Goal: Information Seeking & Learning: Check status

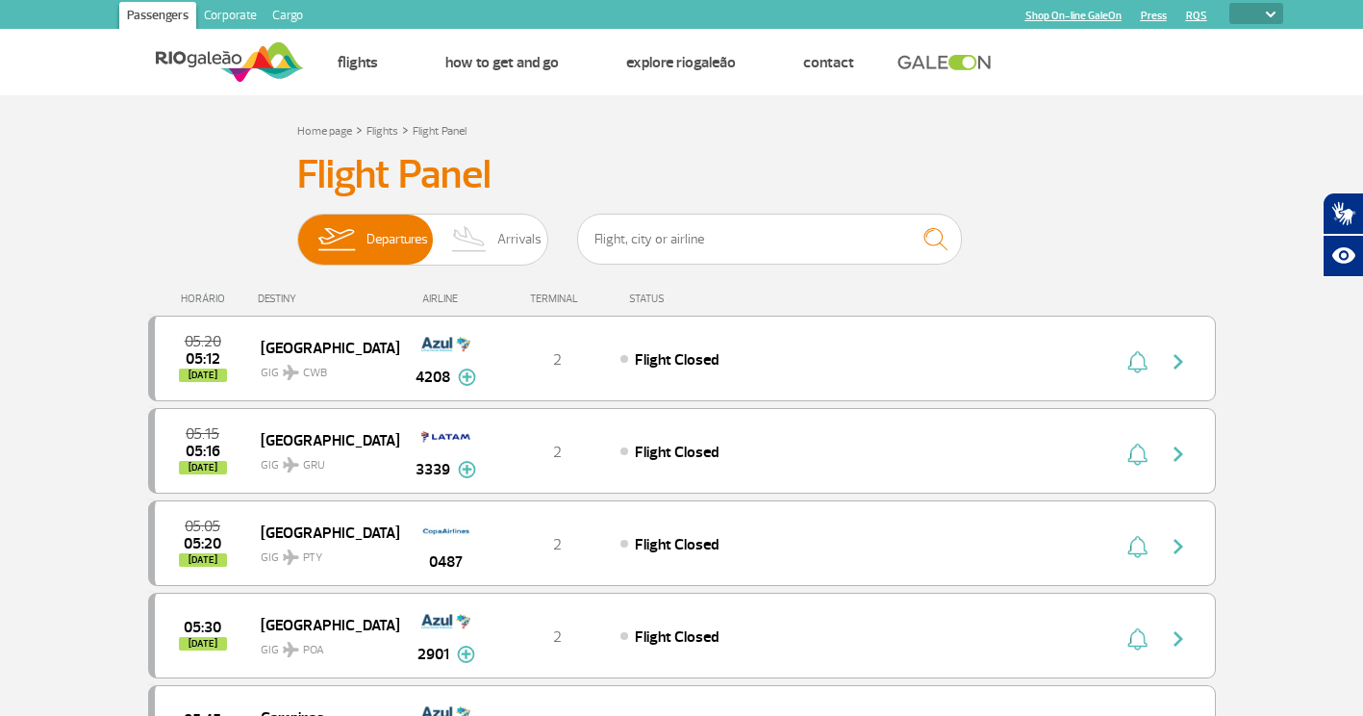
select select
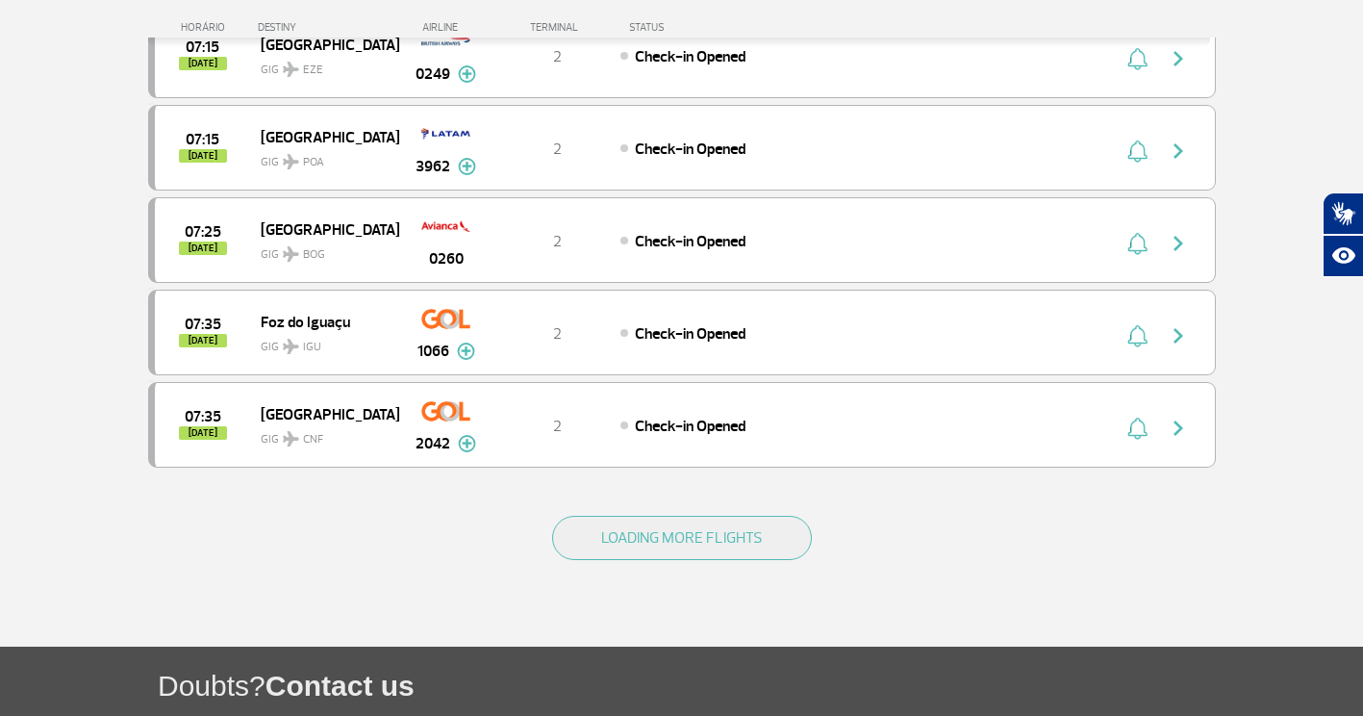
scroll to position [1732, 0]
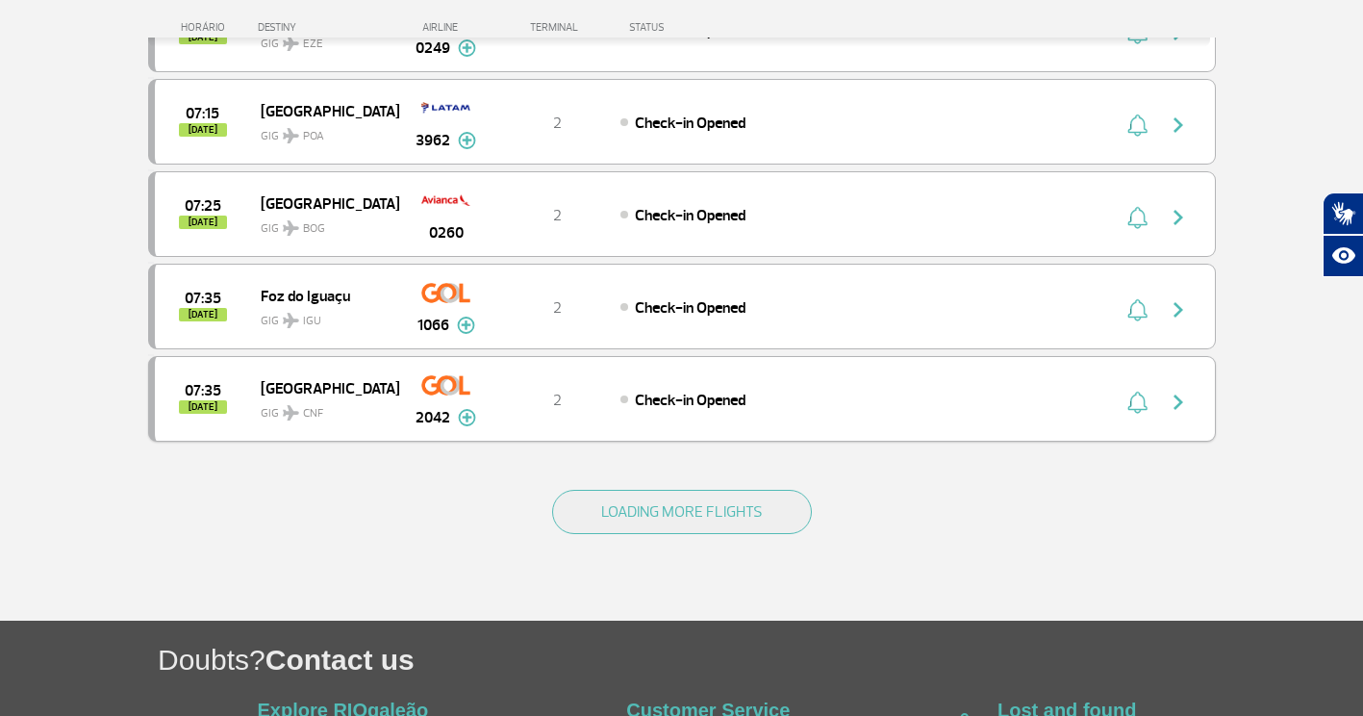
drag, startPoint x: 569, startPoint y: 399, endPoint x: 569, endPoint y: 417, distance: 17.3
click at [569, 417] on div "07:35 [DATE] [GEOGRAPHIC_DATA] GIG CNF 2042 2 Check-in Opened Parcerias: Air Fr…" at bounding box center [682, 399] width 1068 height 86
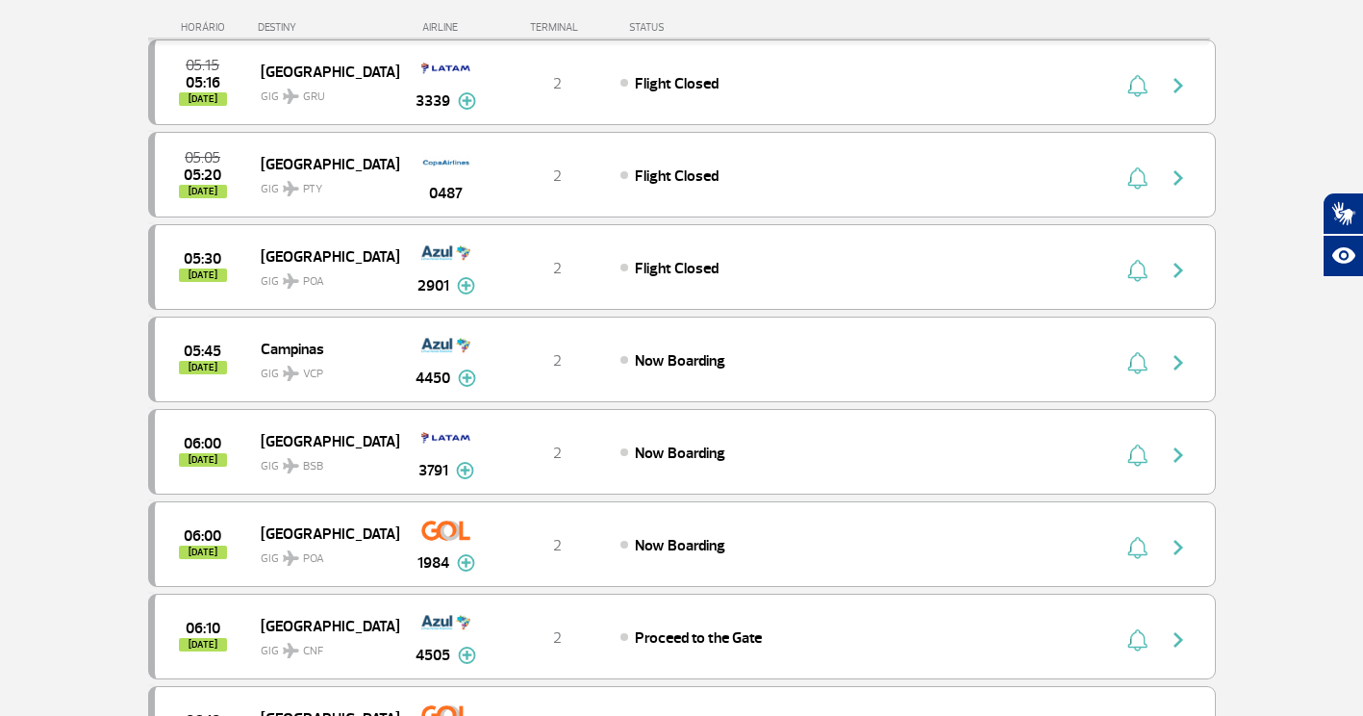
scroll to position [0, 0]
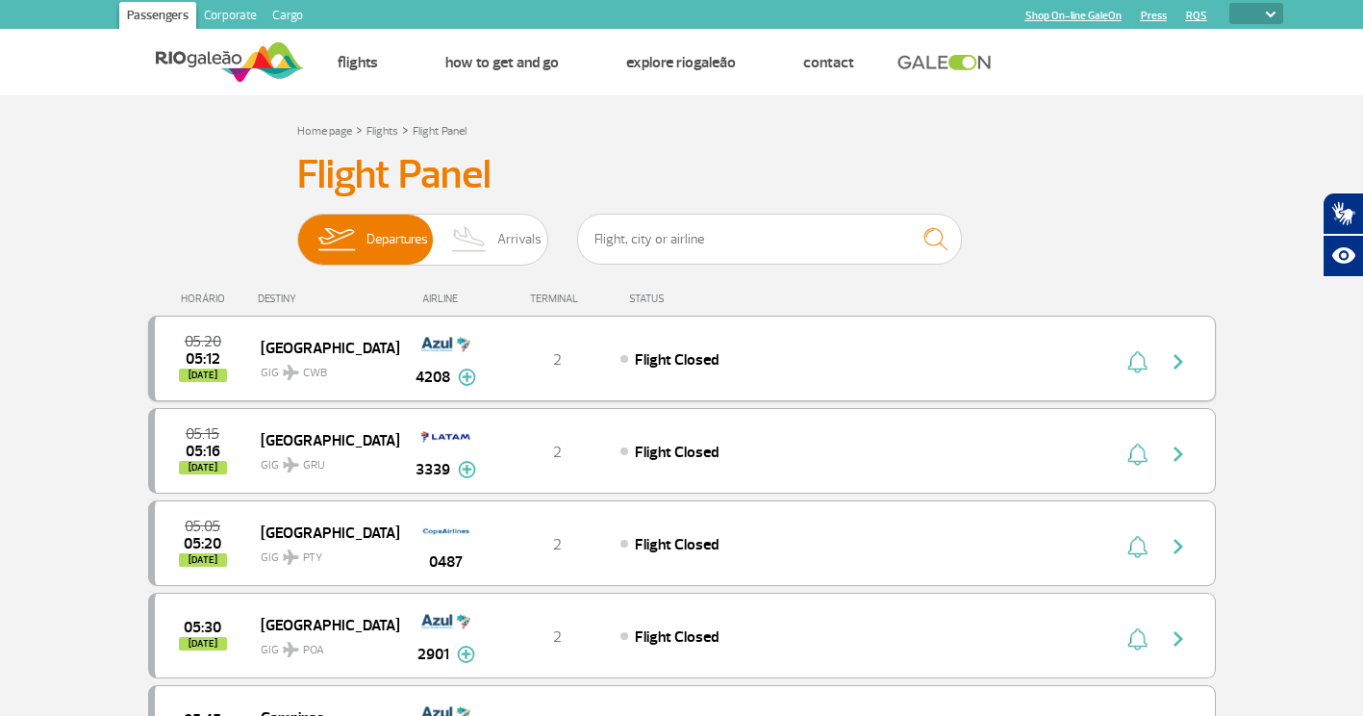
click at [571, 358] on div "2" at bounding box center [557, 358] width 127 height 21
click at [503, 424] on div "05:15 05:16 [DATE] [GEOGRAPHIC_DATA] GIG GRU 3339 2 Flight Closed Parcerias: Qu…" at bounding box center [682, 451] width 1068 height 86
click at [586, 464] on div "05:15 05:16 [DATE] [GEOGRAPHIC_DATA] GIG GRU 3339 2 Flight Closed Parcerias: Qu…" at bounding box center [682, 451] width 1068 height 86
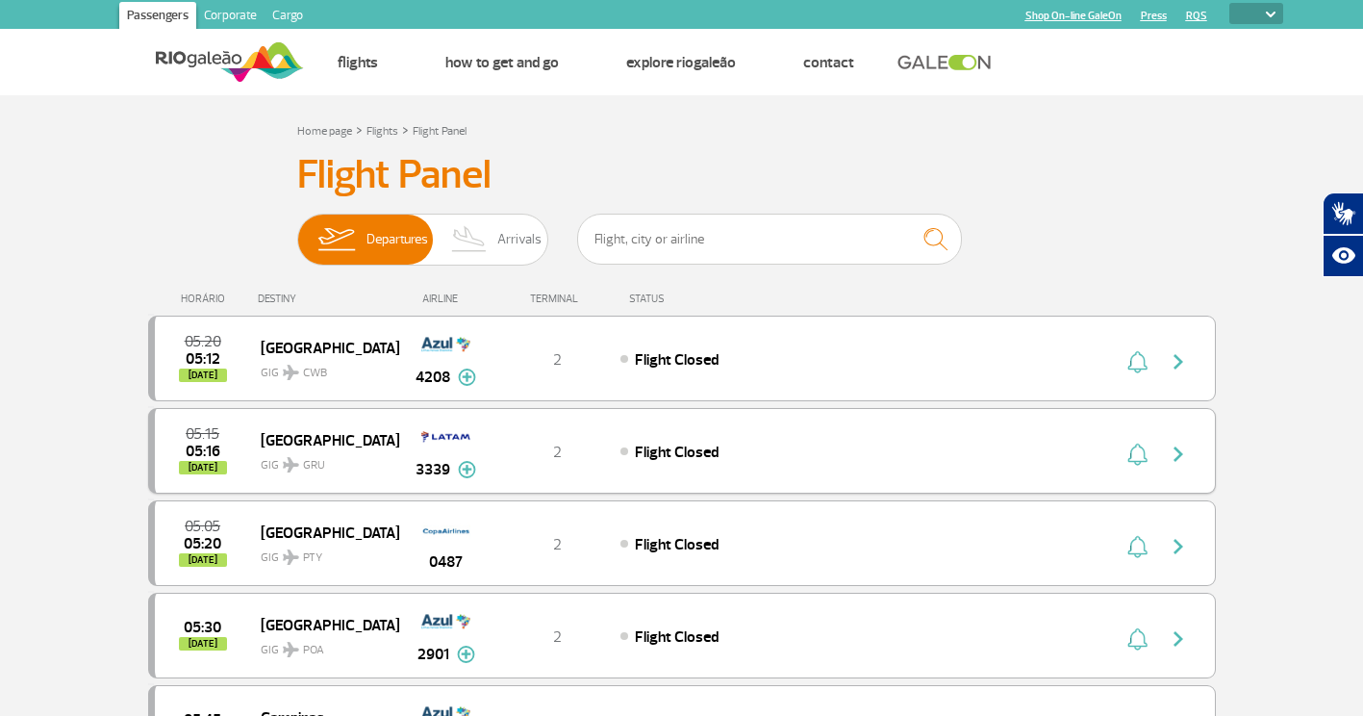
click at [586, 464] on div "05:15 05:16 [DATE] [GEOGRAPHIC_DATA] GIG GRU 3339 2 Flight Closed Parcerias: Qu…" at bounding box center [682, 451] width 1068 height 86
click at [624, 441] on div "Flight Closed" at bounding box center [833, 451] width 424 height 21
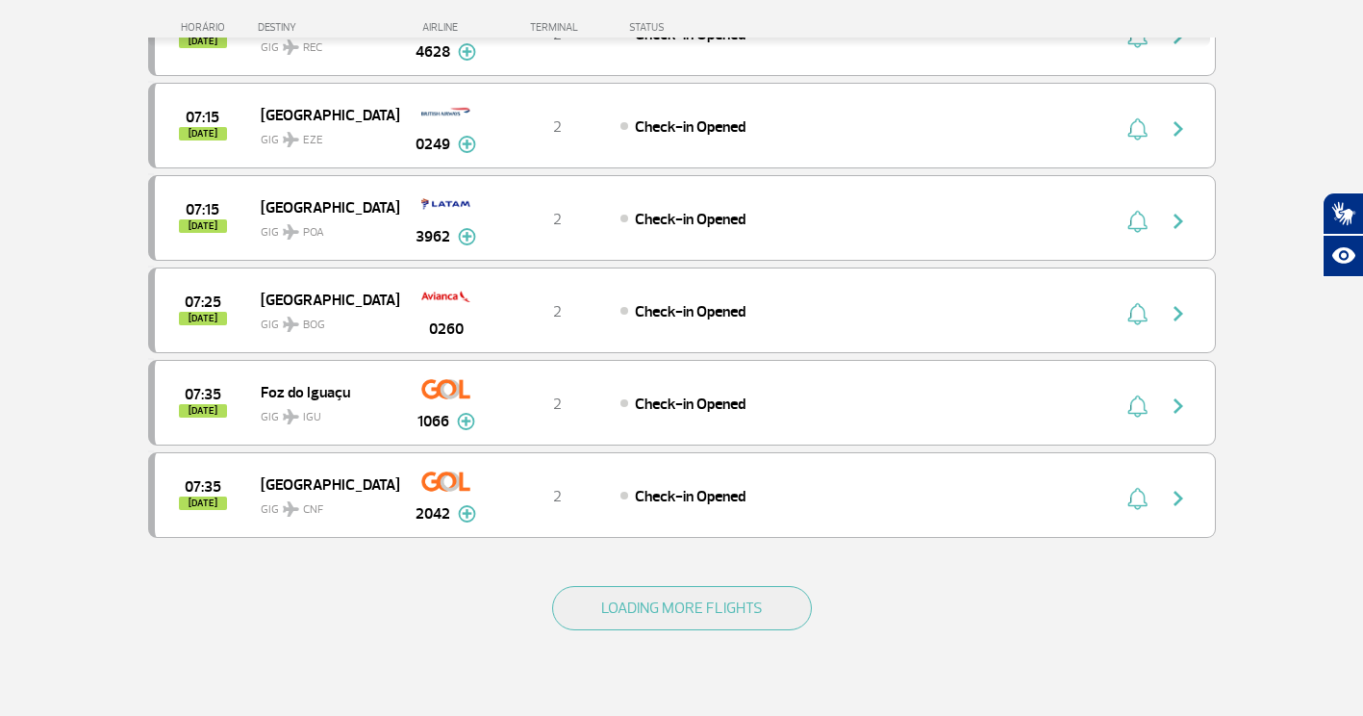
scroll to position [1828, 0]
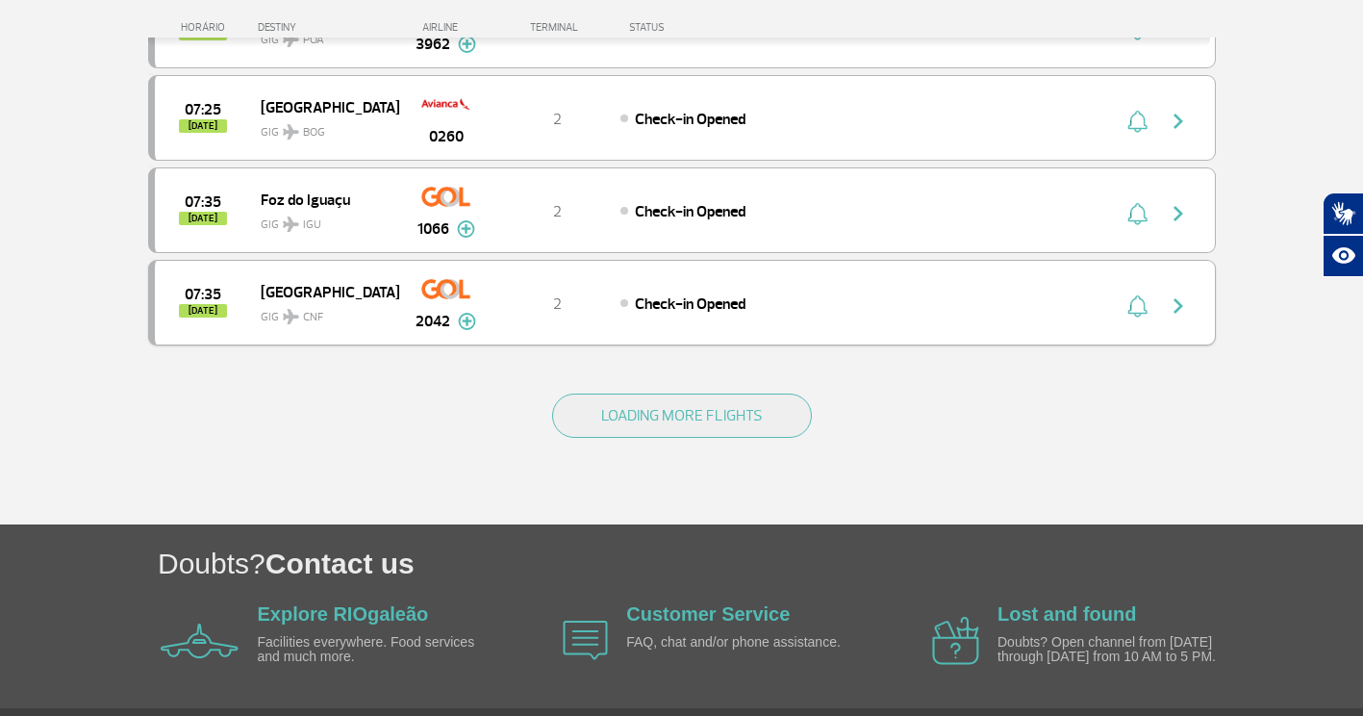
click at [680, 295] on span "Check-in Opened" at bounding box center [690, 303] width 111 height 19
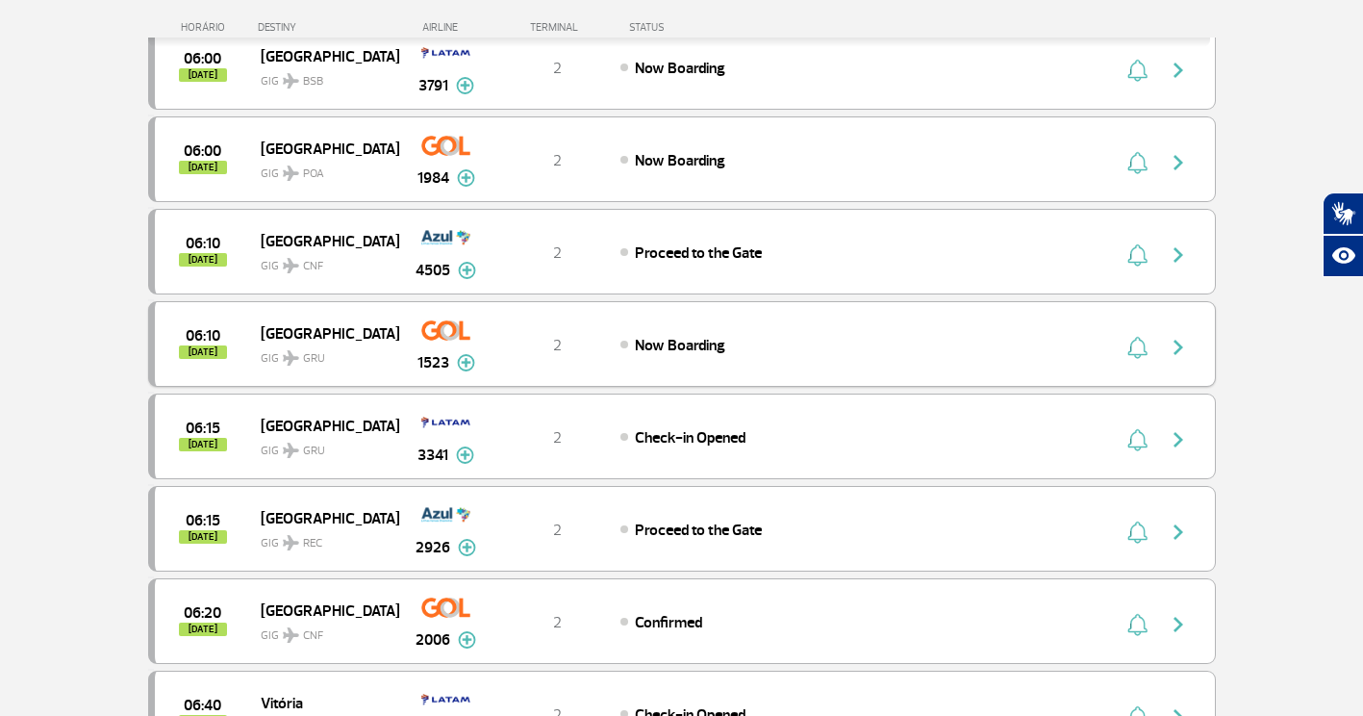
scroll to position [770, 0]
click at [781, 250] on div "Proceed to the Gate" at bounding box center [833, 252] width 424 height 21
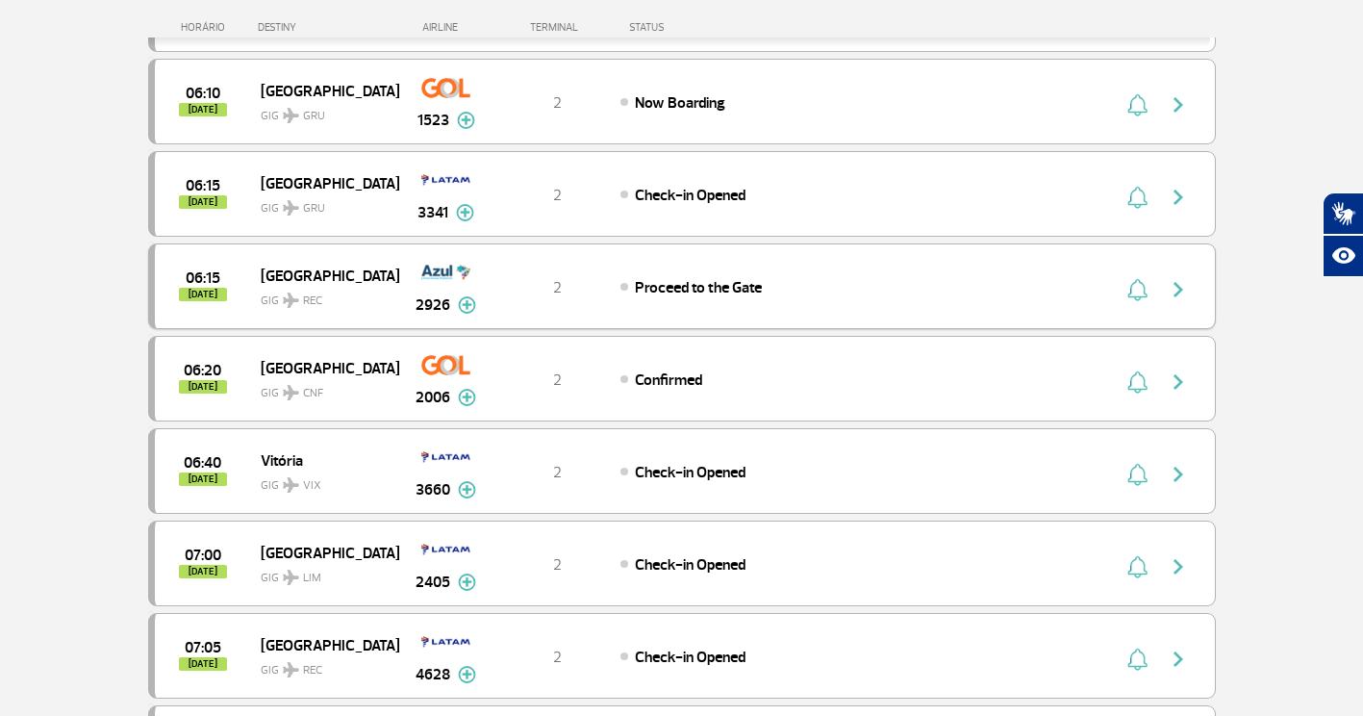
scroll to position [1058, 0]
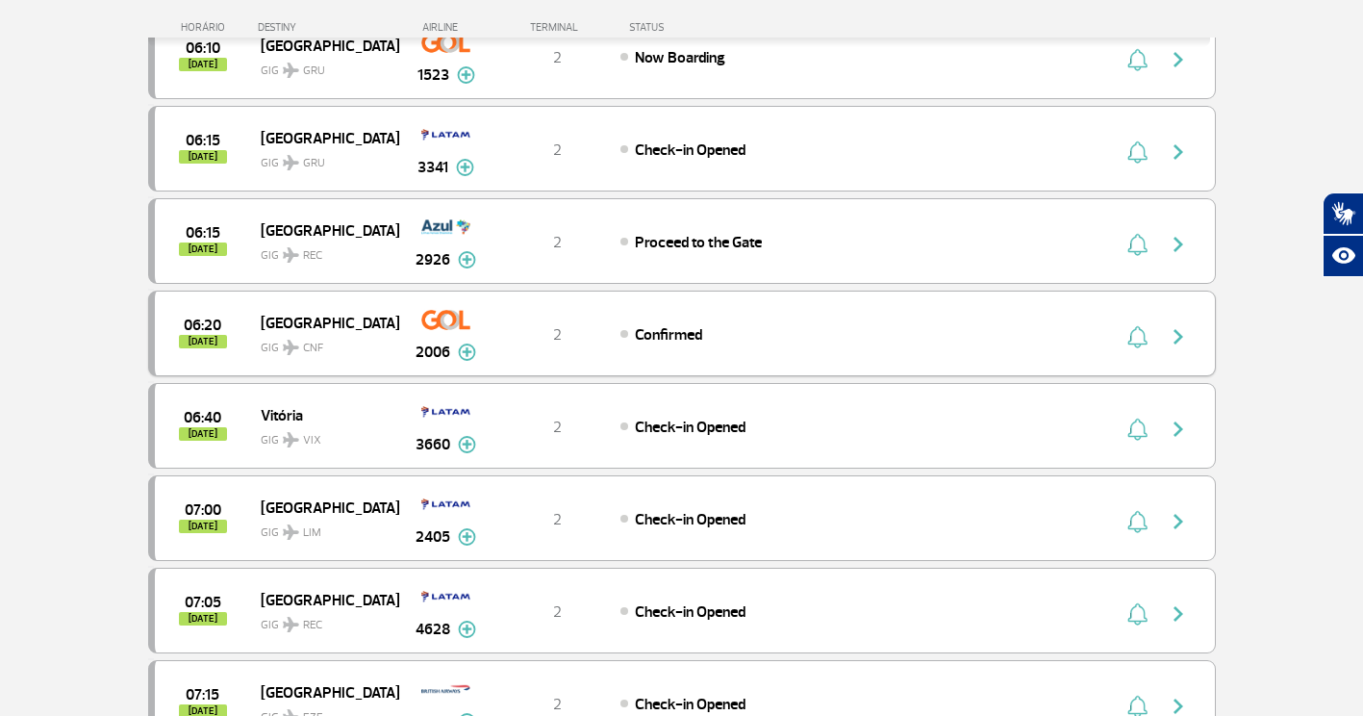
click at [1062, 338] on div "06:20 [DATE] [GEOGRAPHIC_DATA] GIG CNF 2006 2 Confirmed Parcerias: Air France 1…" at bounding box center [682, 334] width 1068 height 86
click at [1062, 339] on div "06:20 [DATE] [GEOGRAPHIC_DATA] GIG CNF 2006 2 Confirmed Parcerias: Air France 1…" at bounding box center [682, 334] width 1068 height 86
click at [675, 331] on span "Confirmed" at bounding box center [668, 334] width 67 height 19
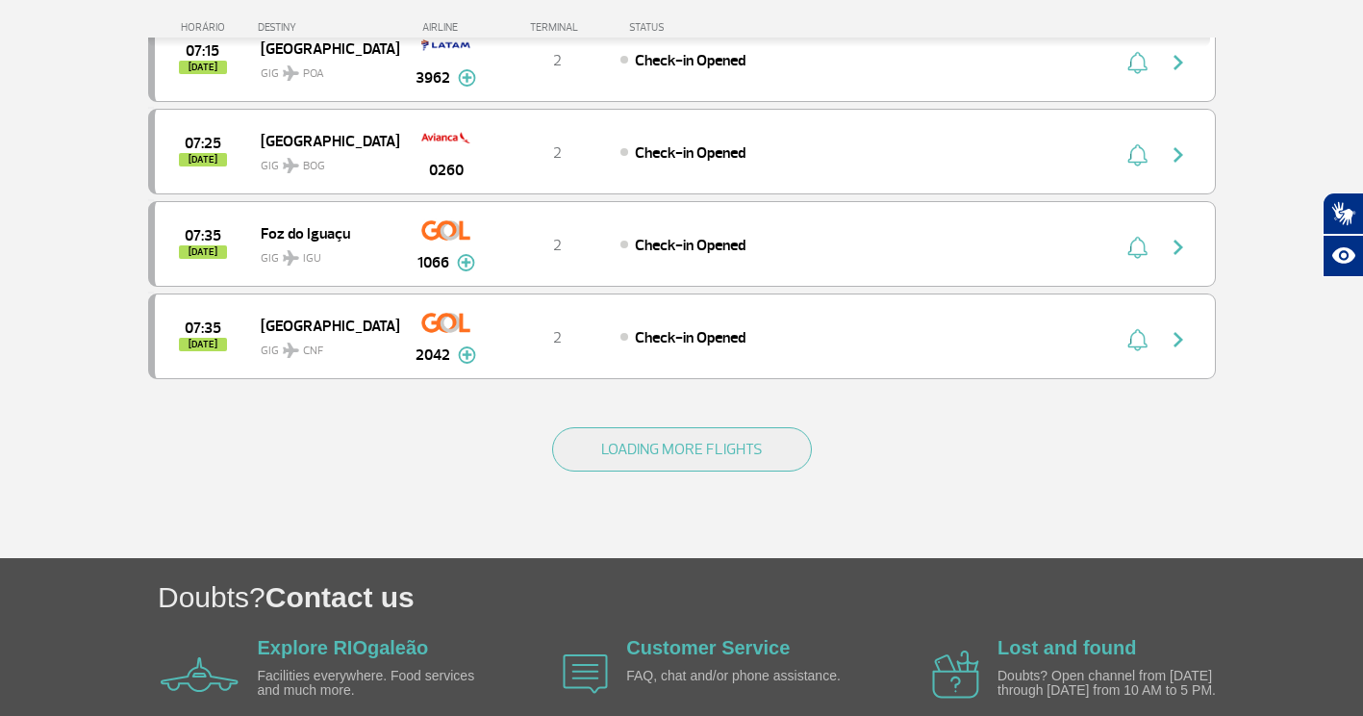
scroll to position [1828, 0]
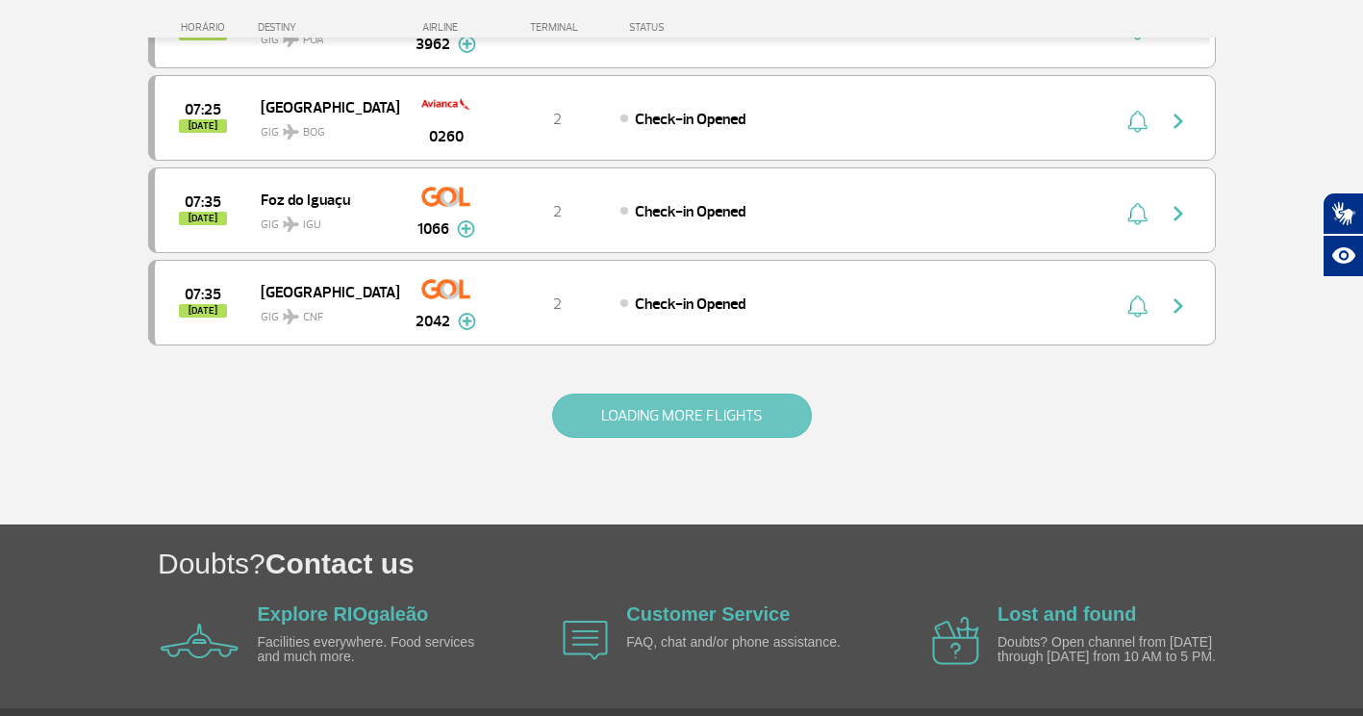
click at [776, 434] on button "LOADING MORE FLIGHTS" at bounding box center [682, 416] width 260 height 44
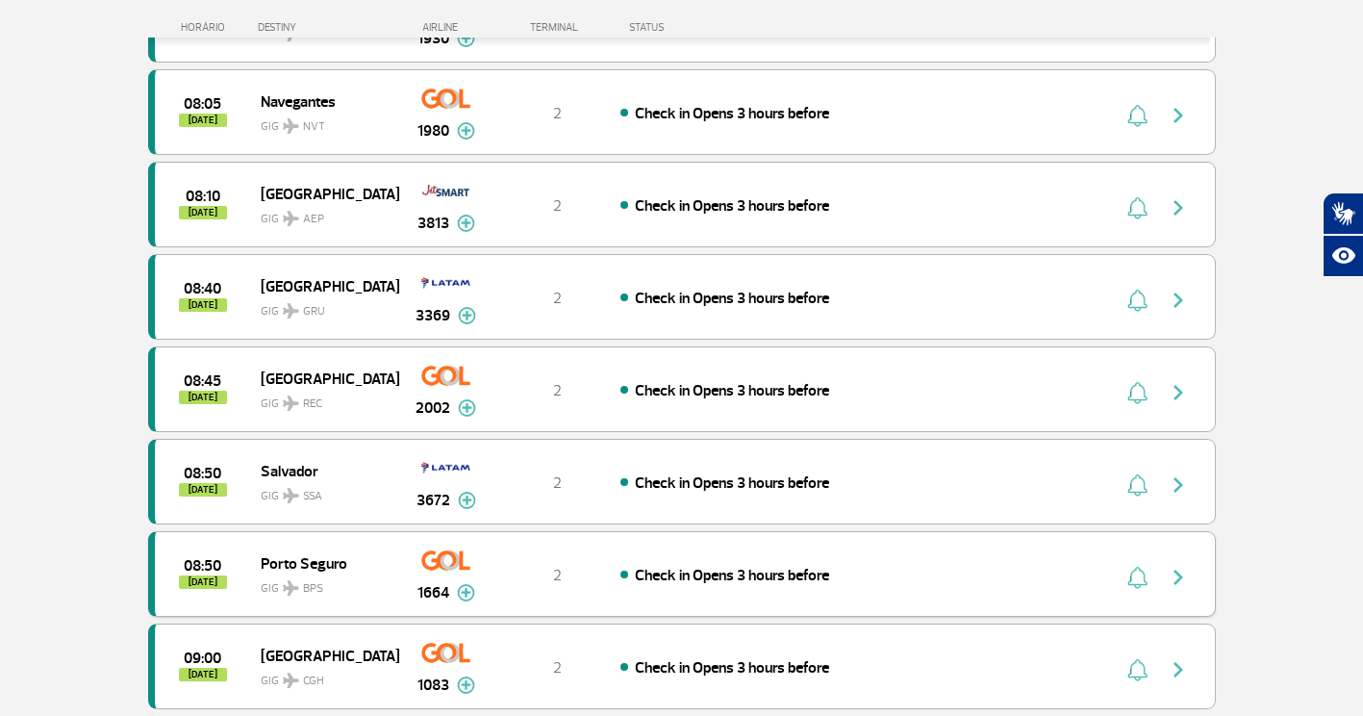
scroll to position [3701, 0]
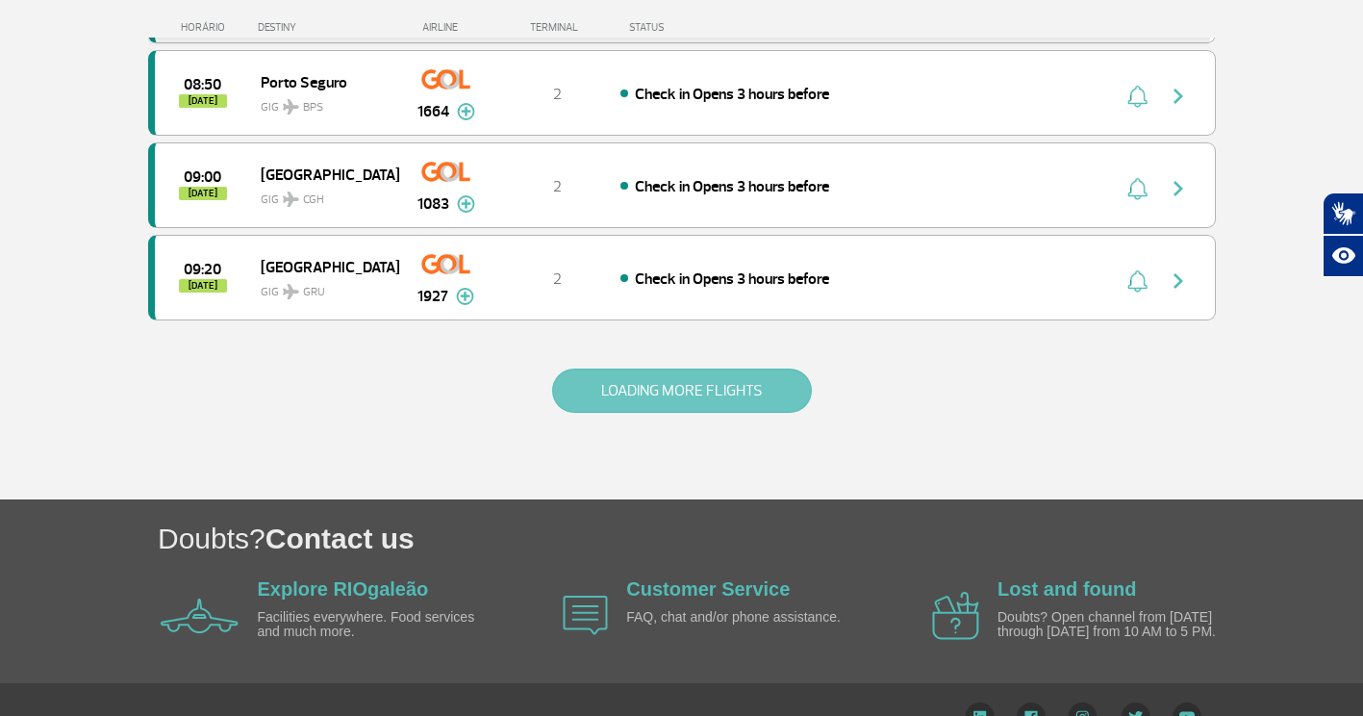
click at [790, 371] on button "LOADING MORE FLIGHTS" at bounding box center [682, 391] width 260 height 44
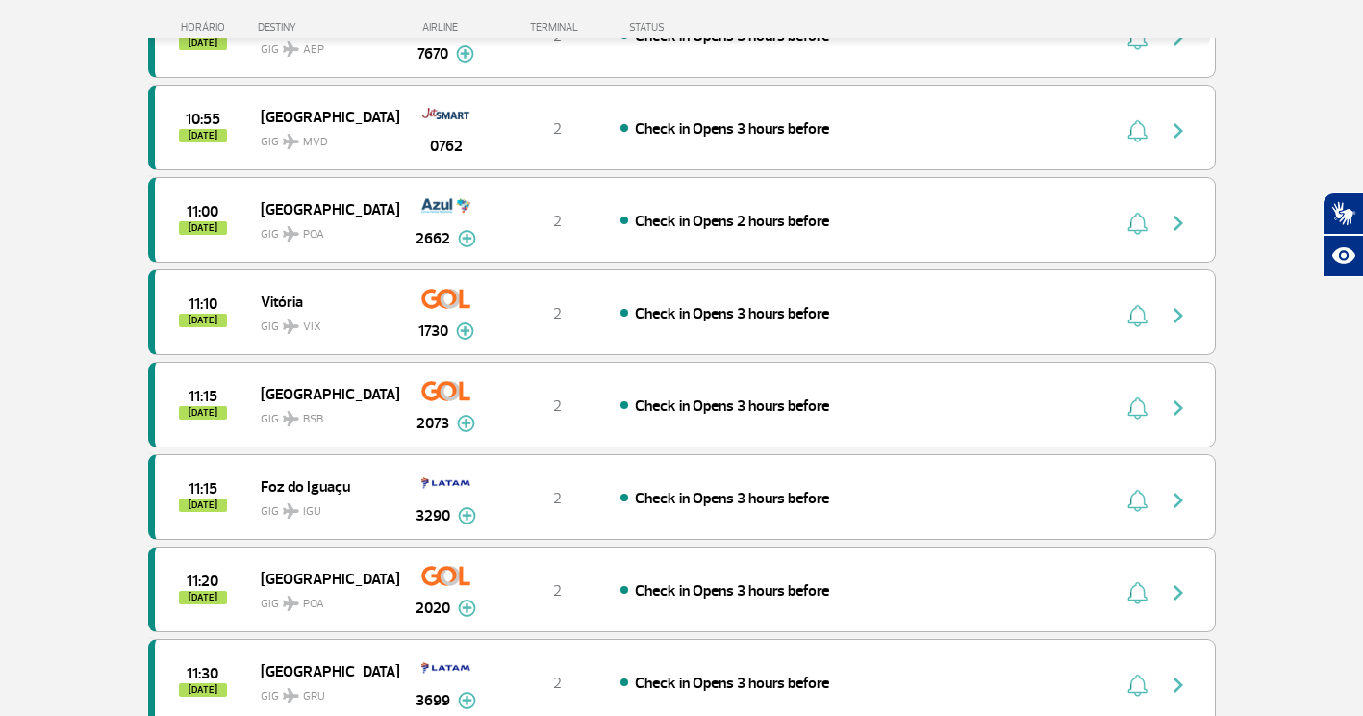
scroll to position [5240, 0]
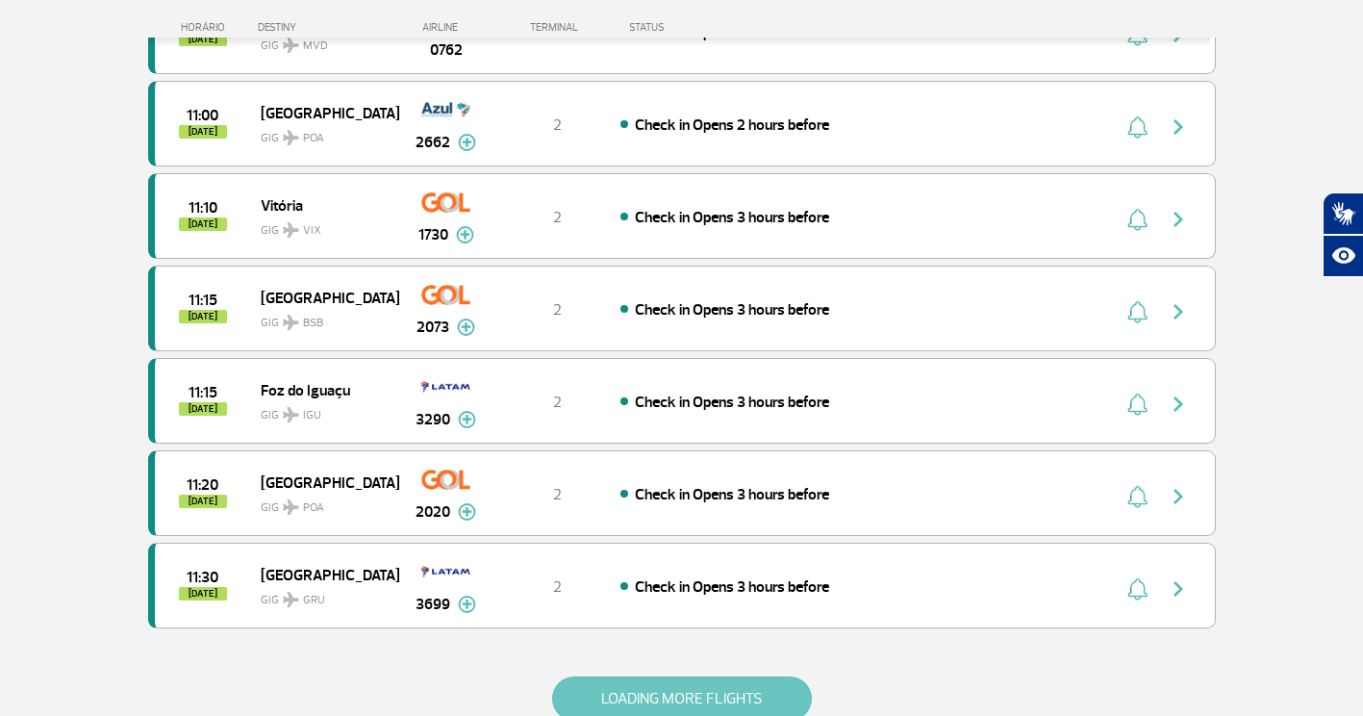
click at [768, 692] on button "LOADING MORE FLIGHTS" at bounding box center [682, 698] width 260 height 44
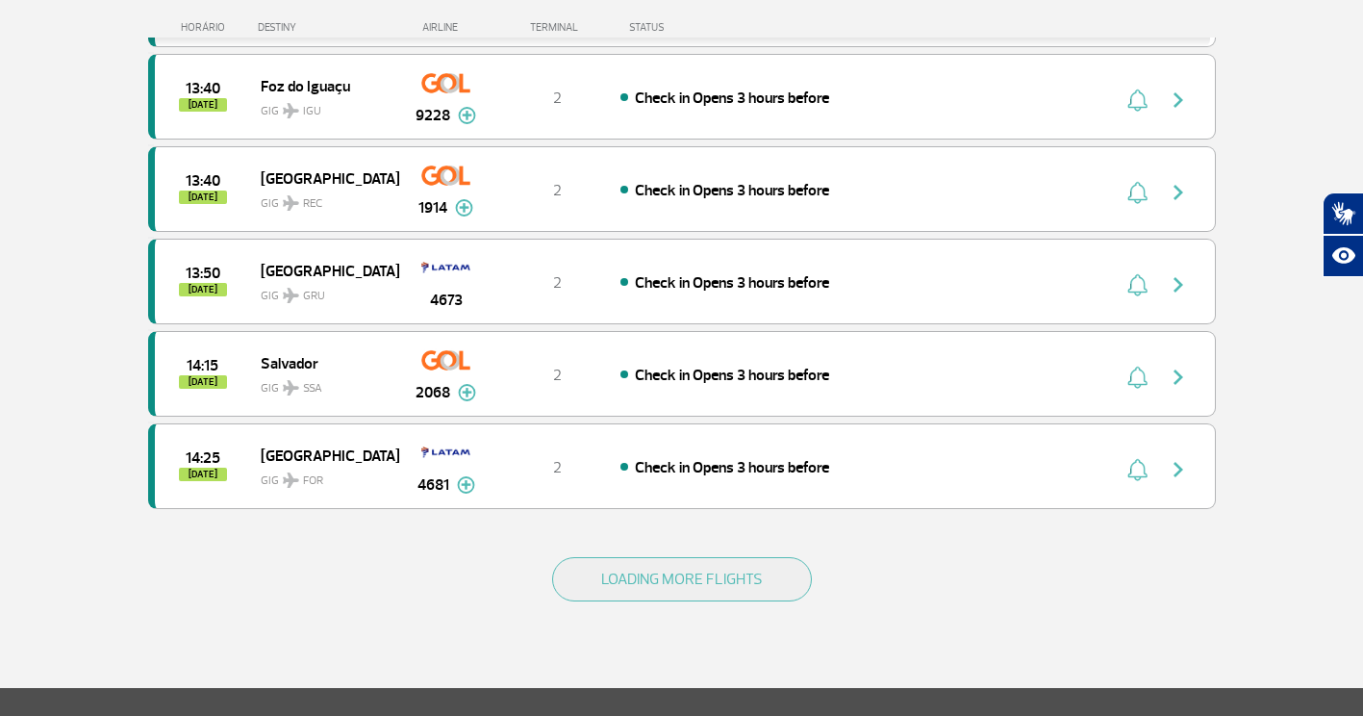
scroll to position [7261, 0]
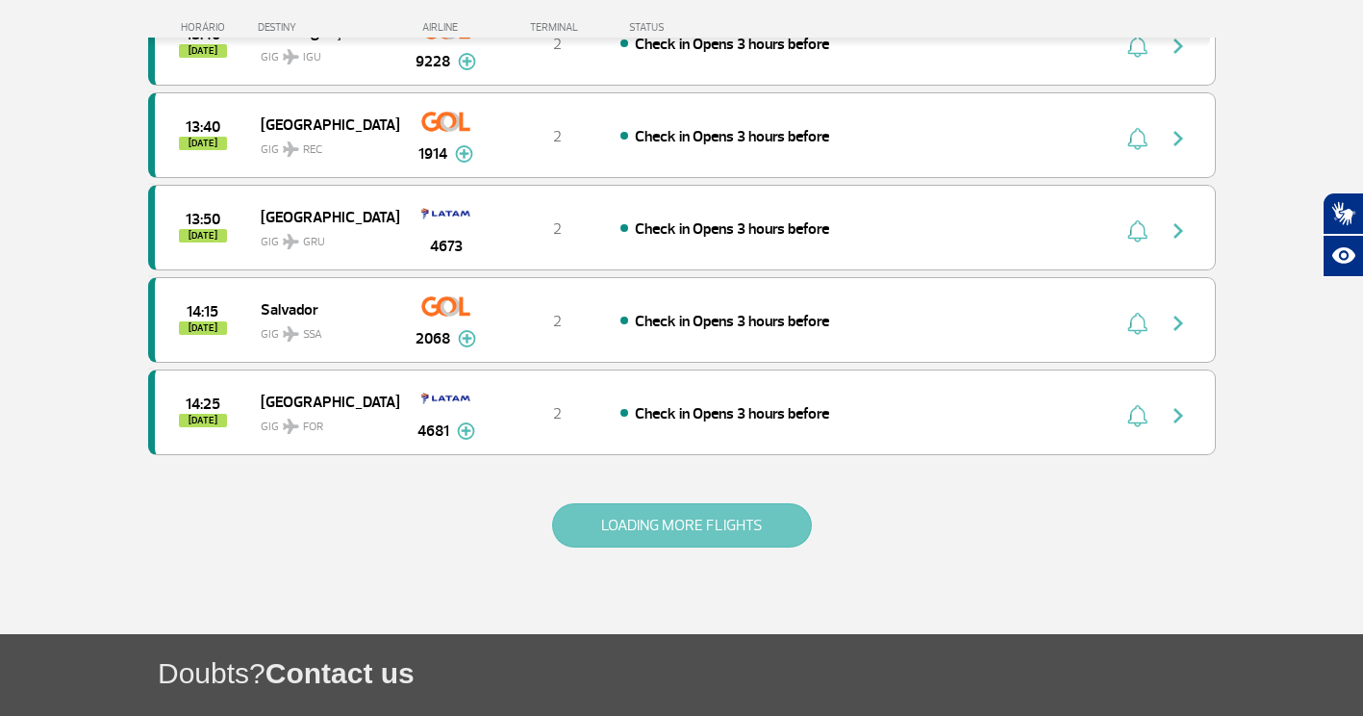
click at [656, 504] on button "LOADING MORE FLIGHTS" at bounding box center [682, 525] width 260 height 44
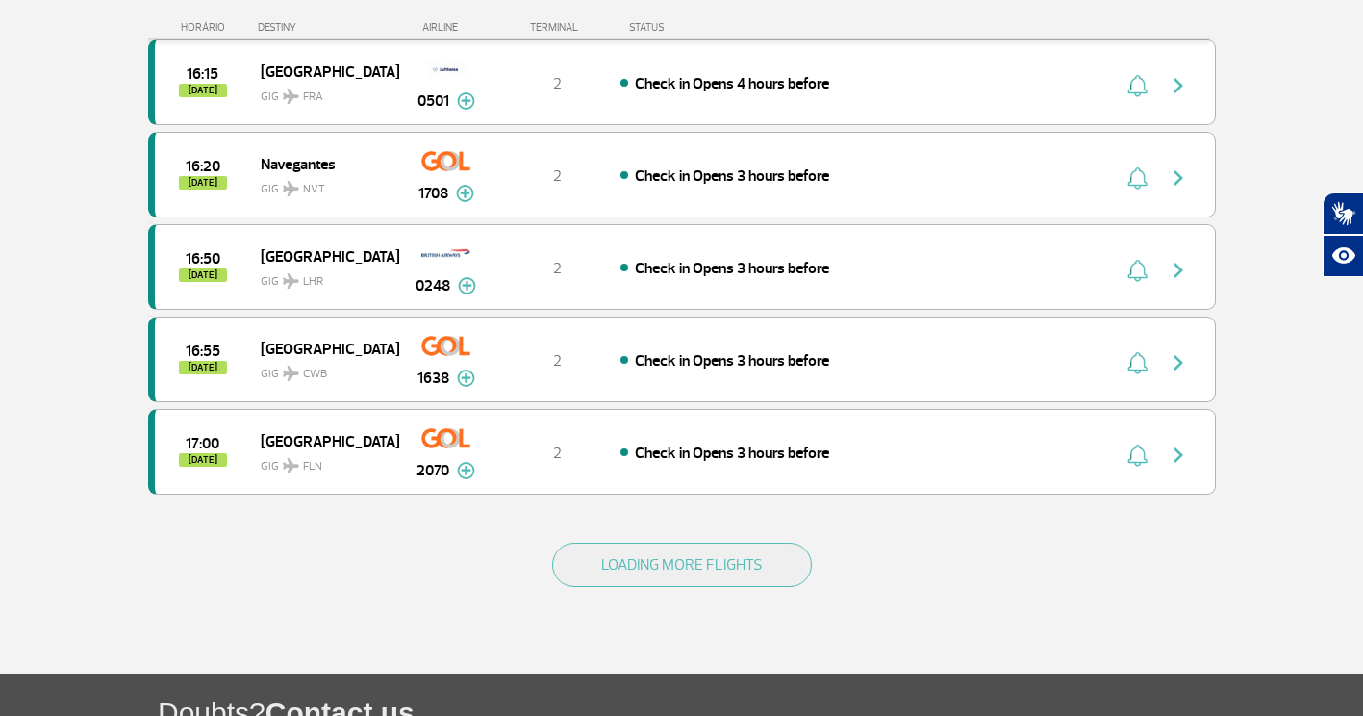
scroll to position [9089, 0]
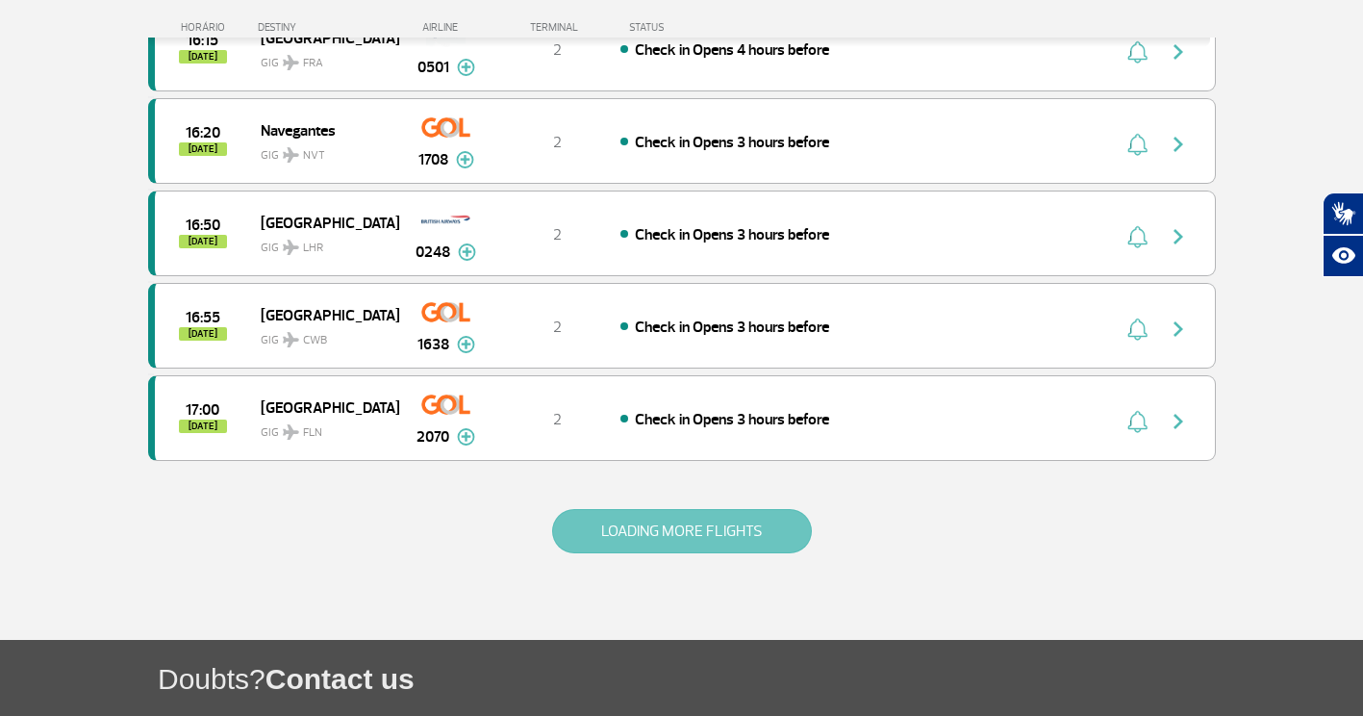
click at [716, 541] on button "LOADING MORE FLIGHTS" at bounding box center [682, 531] width 260 height 44
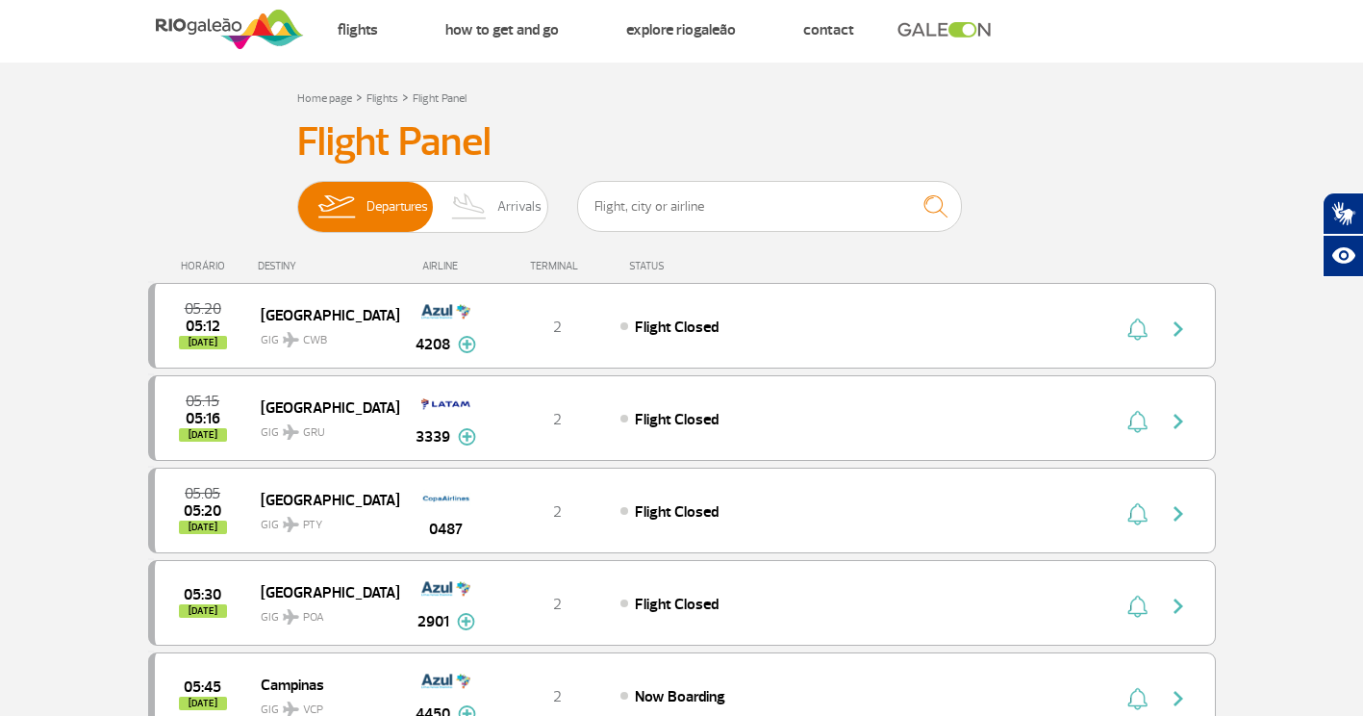
scroll to position [0, 0]
